Goal: Use online tool/utility: Utilize a website feature to perform a specific function

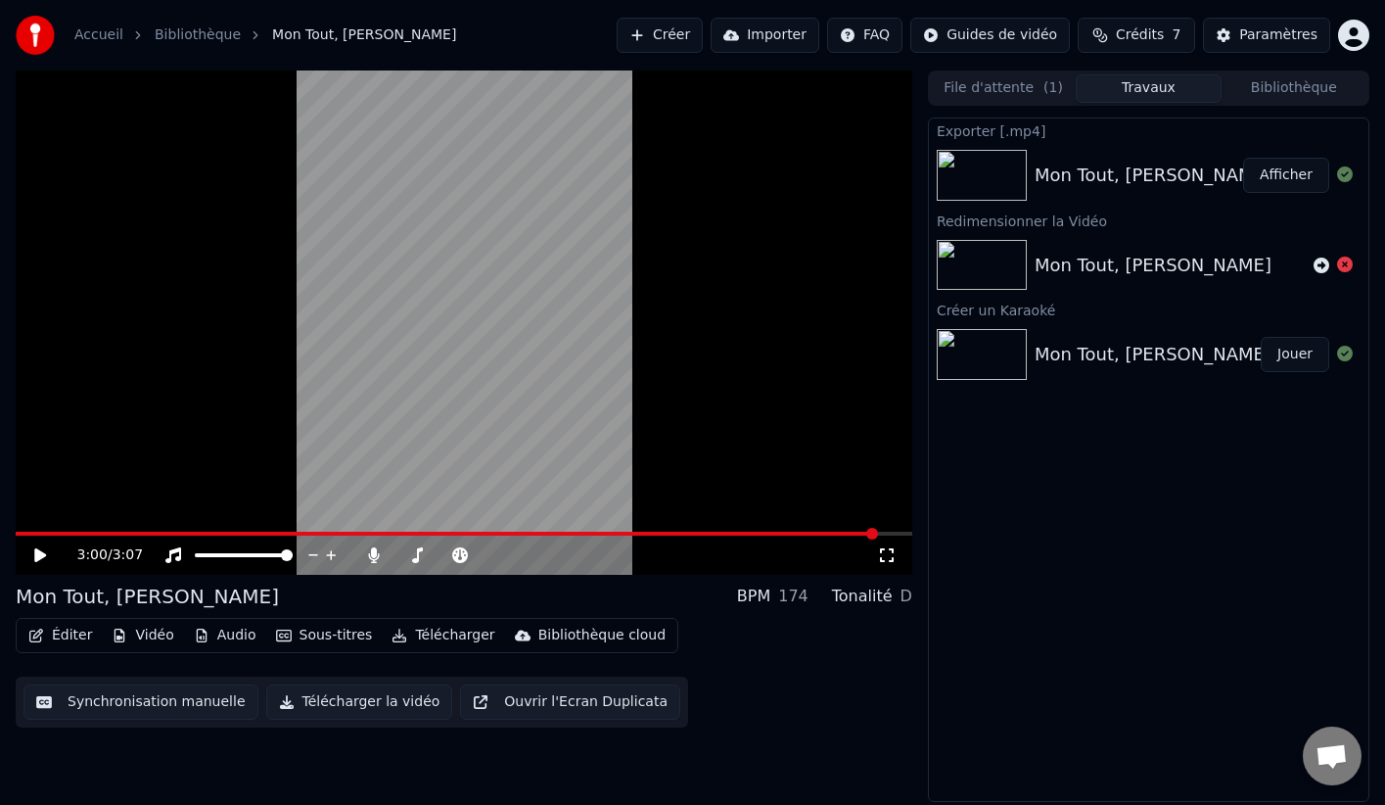
click at [1338, 629] on div "Exporter [.mp4] Mon Tout, Ma Moitié Afficher Redimensionner la Vidéo Mon Tout, …" at bounding box center [1148, 459] width 441 height 684
click at [1296, 170] on button "Afficher" at bounding box center [1286, 175] width 86 height 35
click at [1277, 29] on div "Paramètres" at bounding box center [1278, 35] width 78 height 20
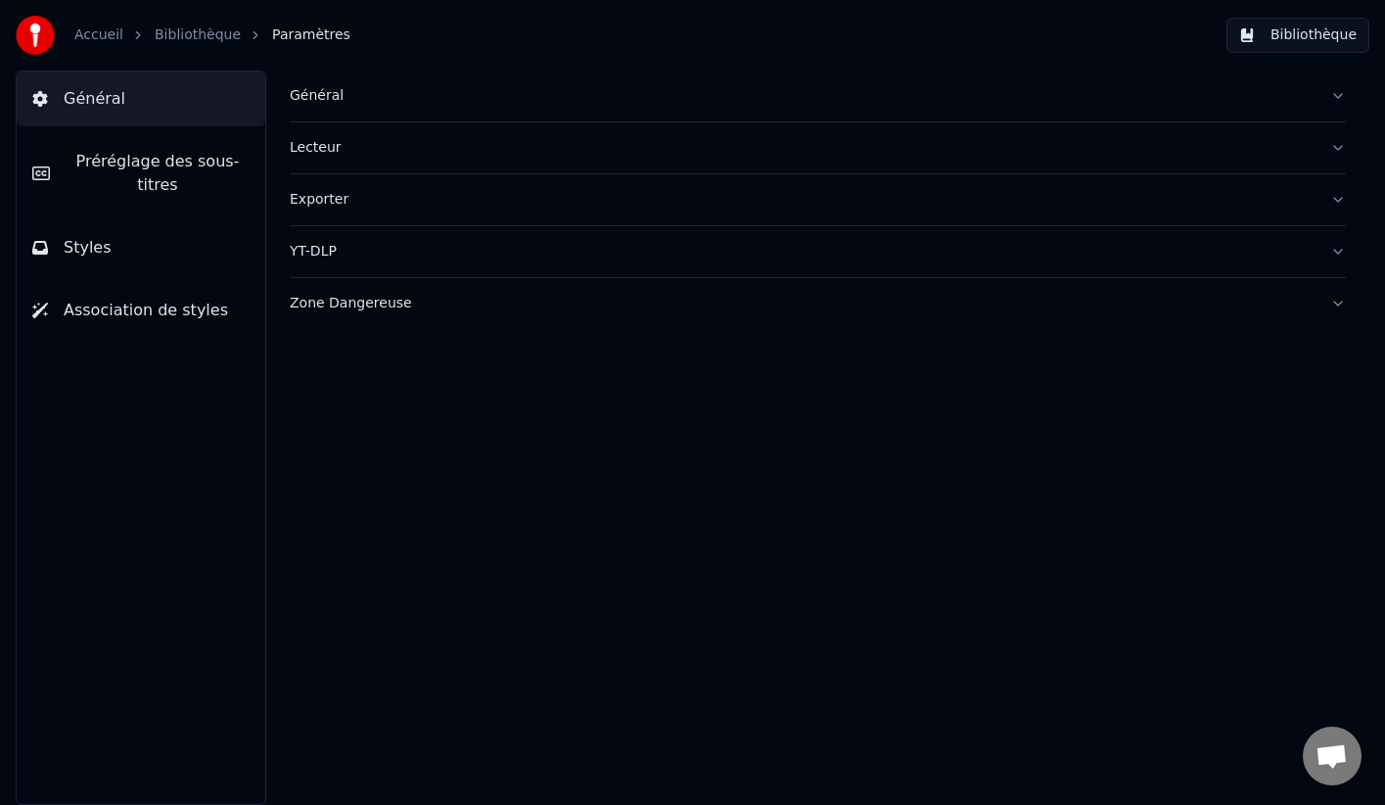
click at [1335, 145] on button "Lecteur" at bounding box center [818, 147] width 1056 height 51
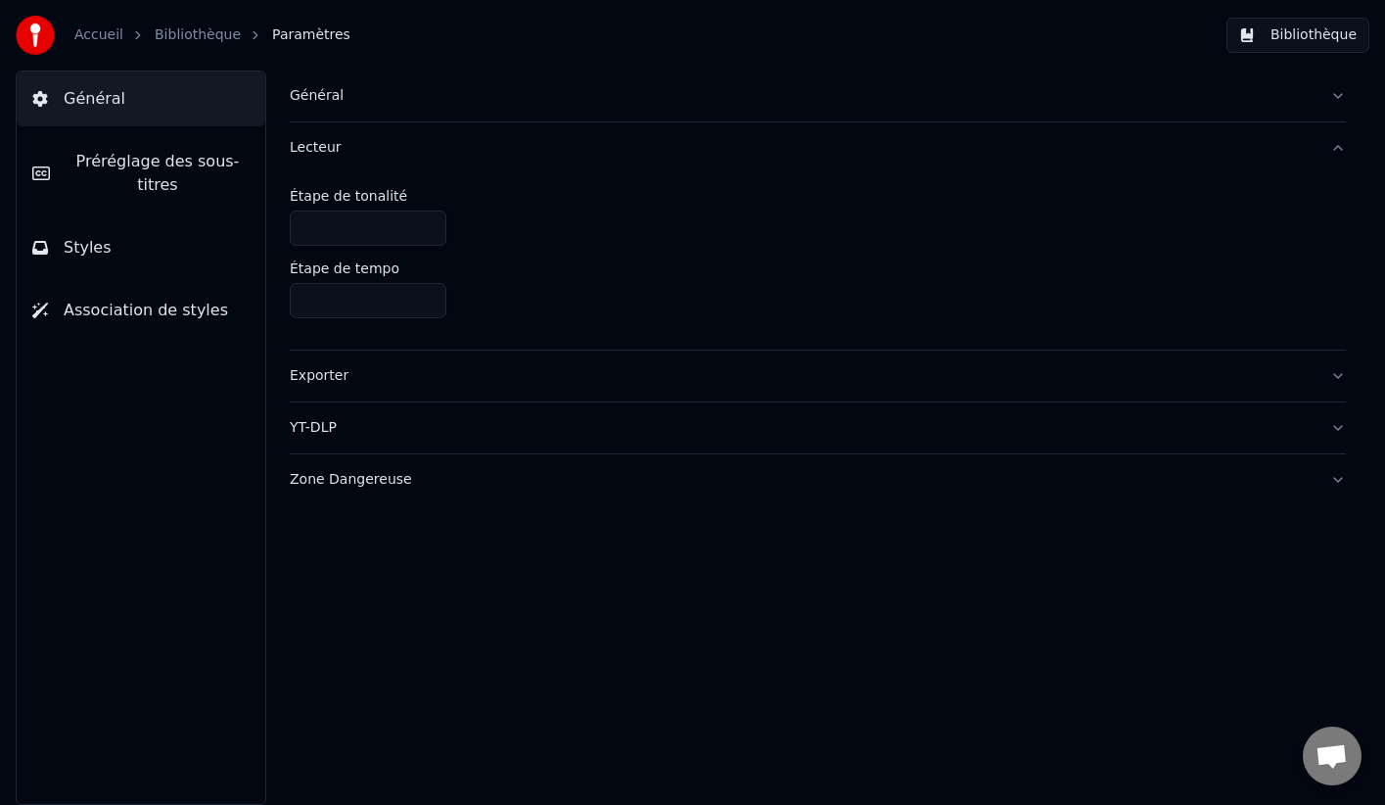
click at [1337, 145] on button "Lecteur" at bounding box center [818, 147] width 1056 height 51
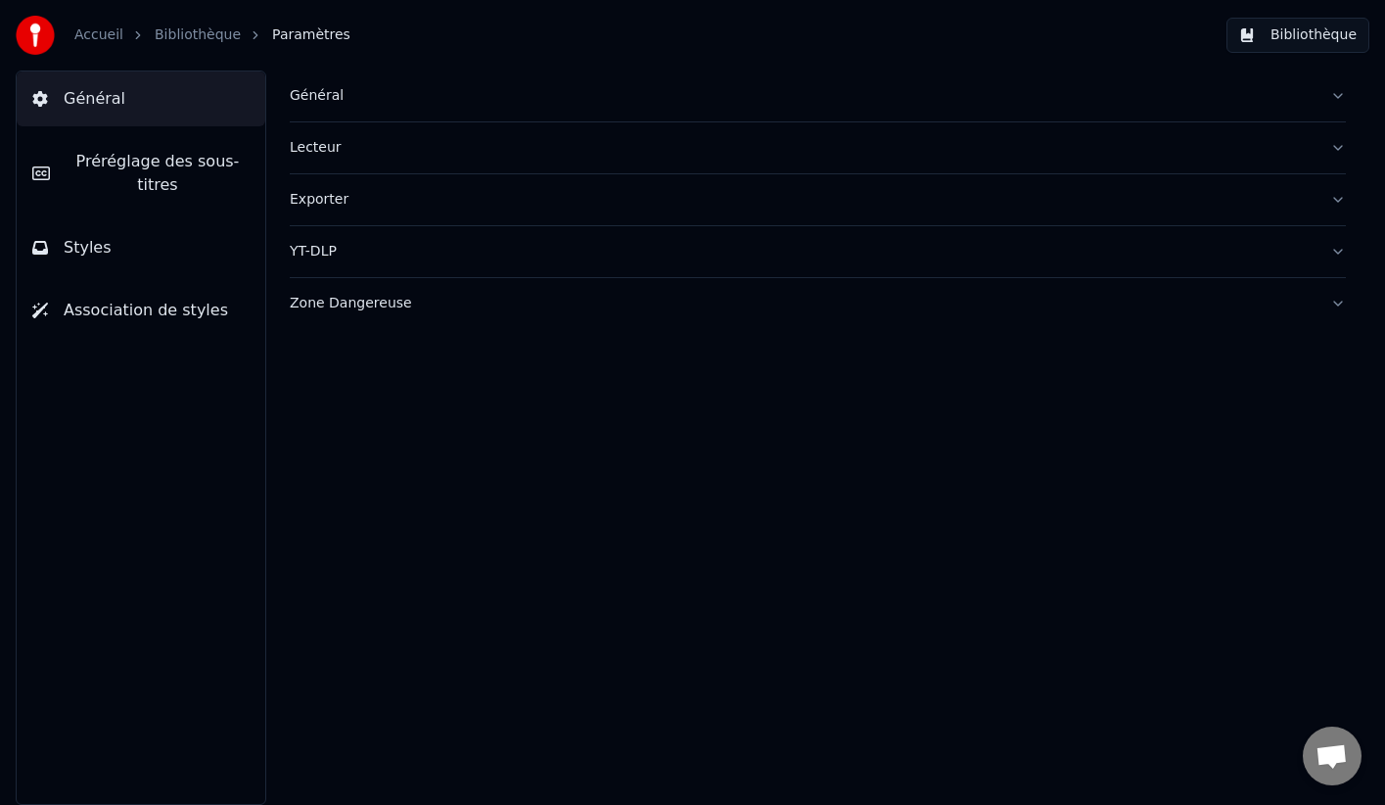
click at [92, 236] on span "Styles" at bounding box center [88, 247] width 48 height 23
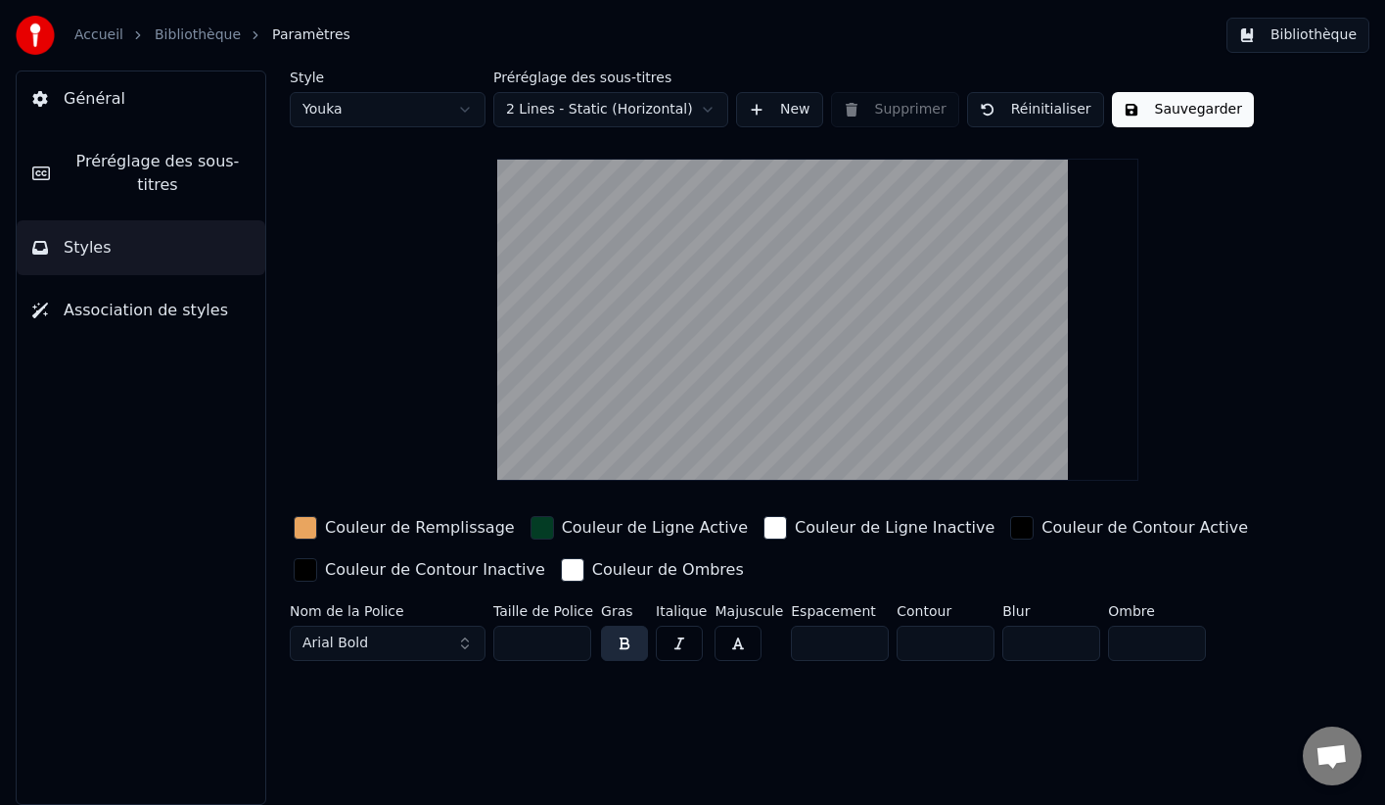
click at [98, 299] on span "Association de styles" at bounding box center [146, 310] width 164 height 23
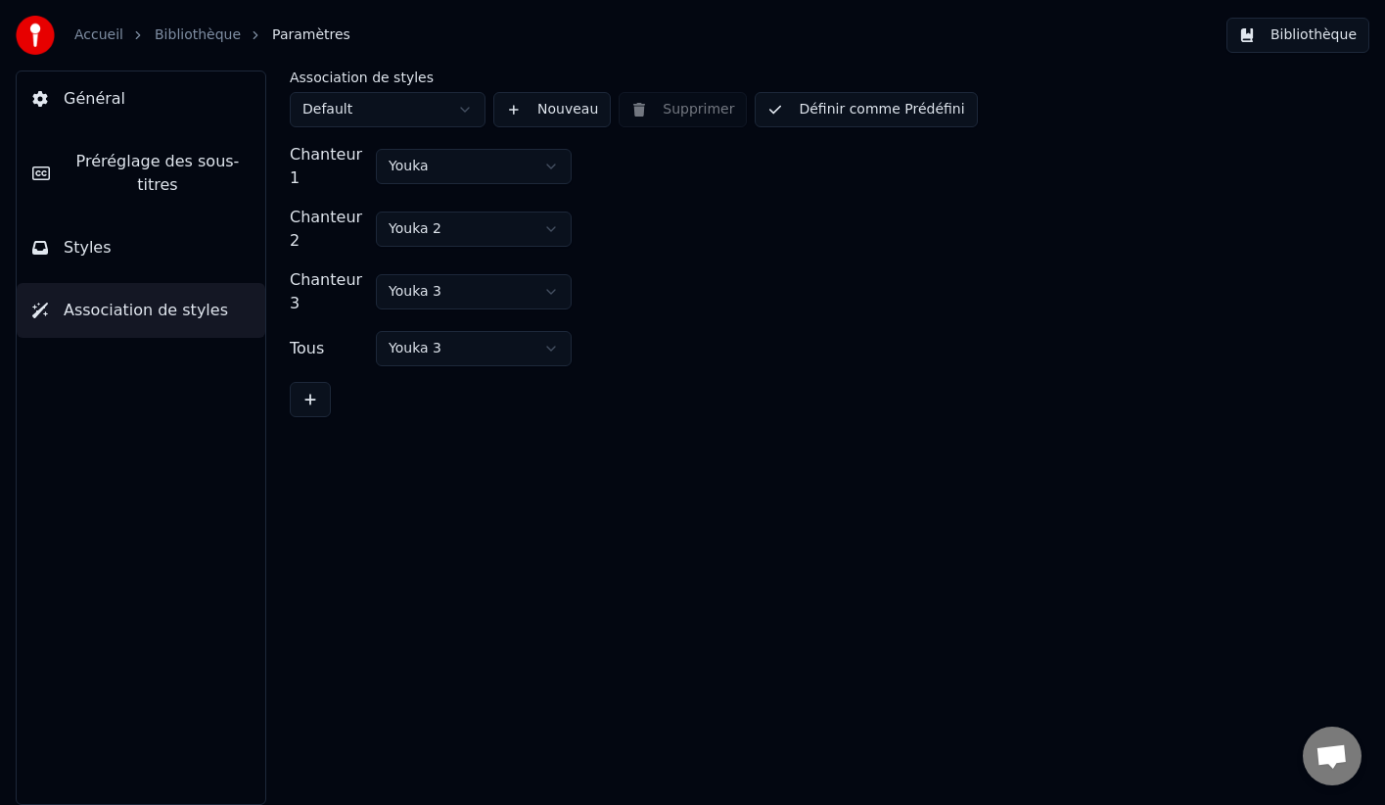
click at [118, 106] on button "Général" at bounding box center [141, 98] width 249 height 55
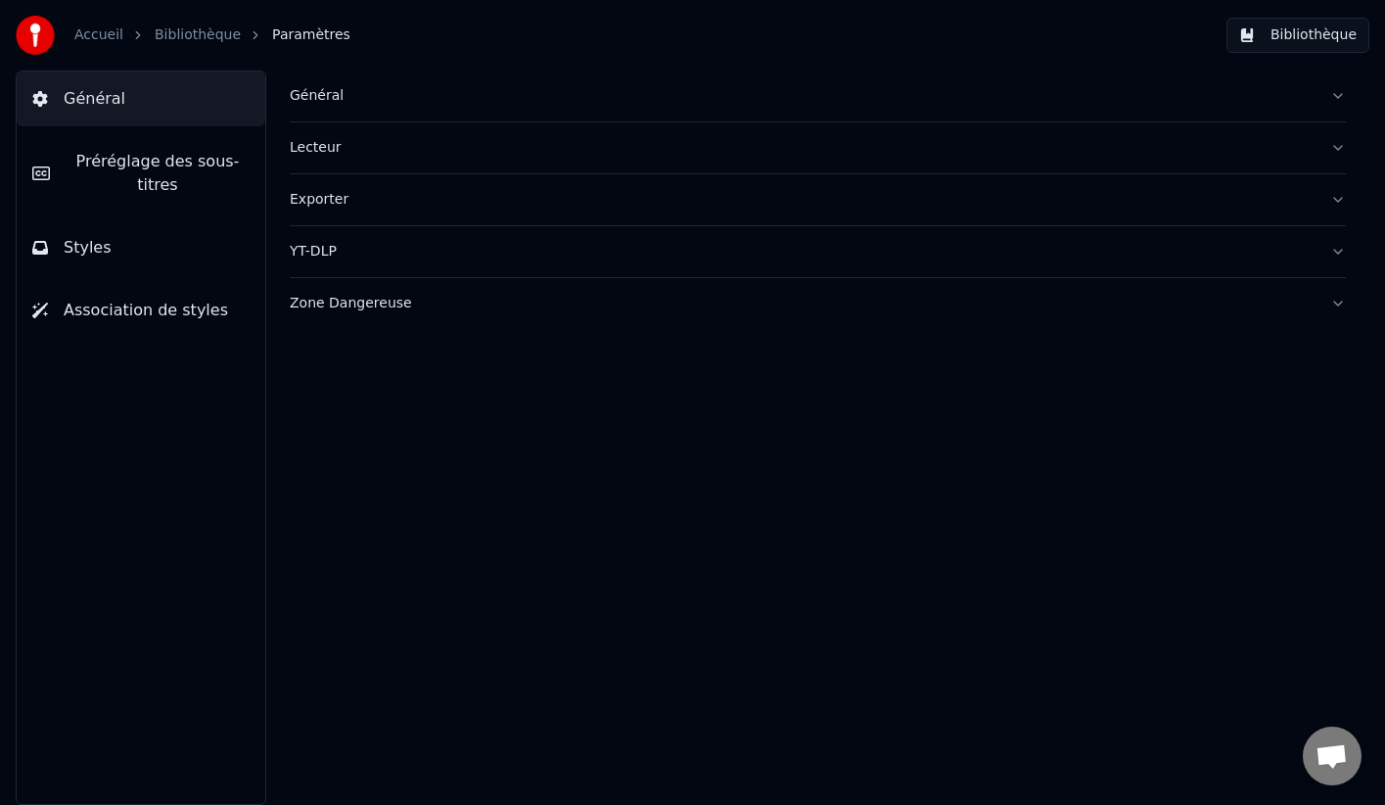
click at [183, 38] on link "Bibliothèque" at bounding box center [198, 35] width 86 height 20
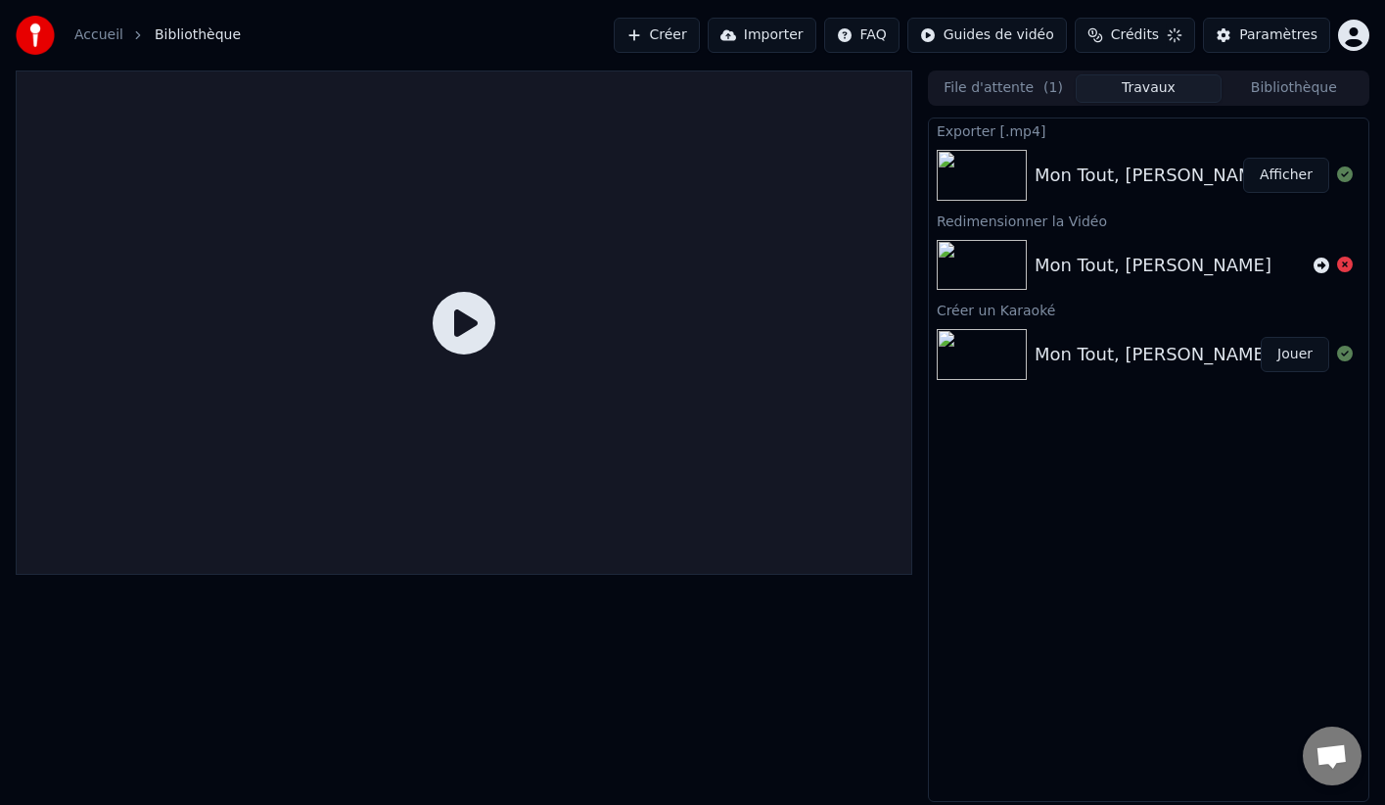
click at [106, 36] on link "Accueil" at bounding box center [98, 35] width 49 height 20
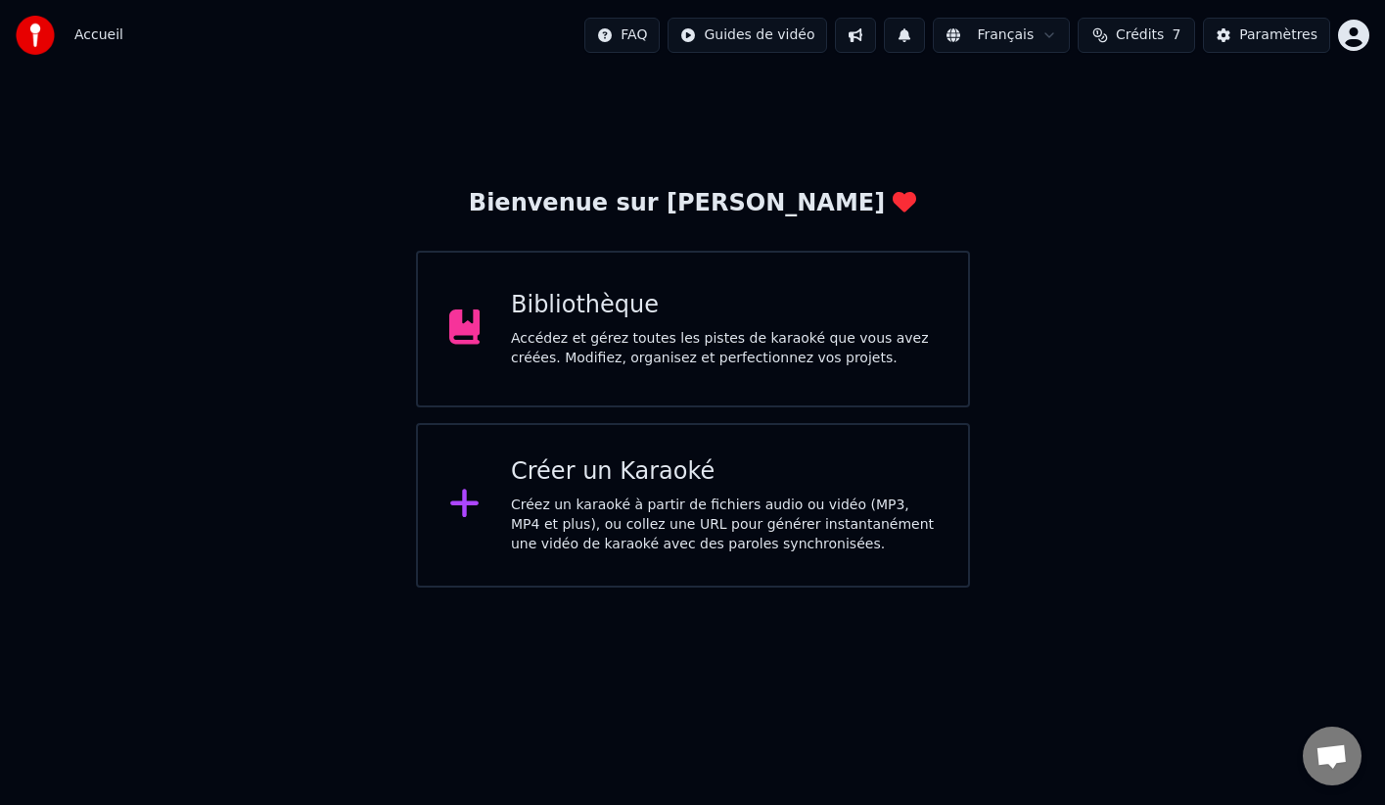
click at [1149, 35] on span "Crédits" at bounding box center [1140, 35] width 48 height 20
click at [1136, 177] on button "Actualiser" at bounding box center [1145, 180] width 116 height 35
